Goal: Task Accomplishment & Management: Use online tool/utility

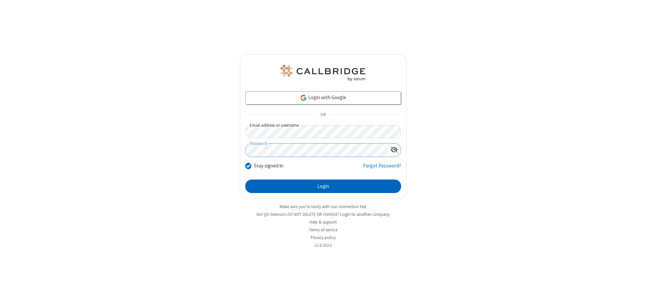
click at [323, 186] on button "Login" at bounding box center [323, 186] width 156 height 13
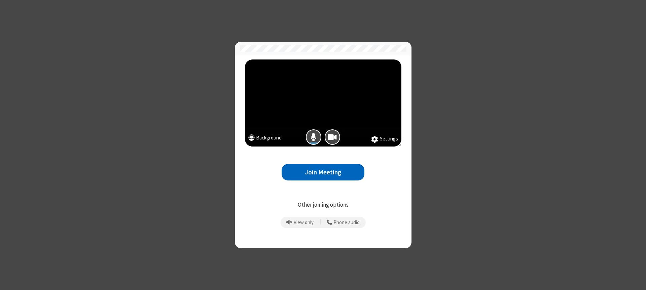
click at [323, 172] on button "Join Meeting" at bounding box center [323, 172] width 83 height 16
